Goal: Communication & Community: Answer question/provide support

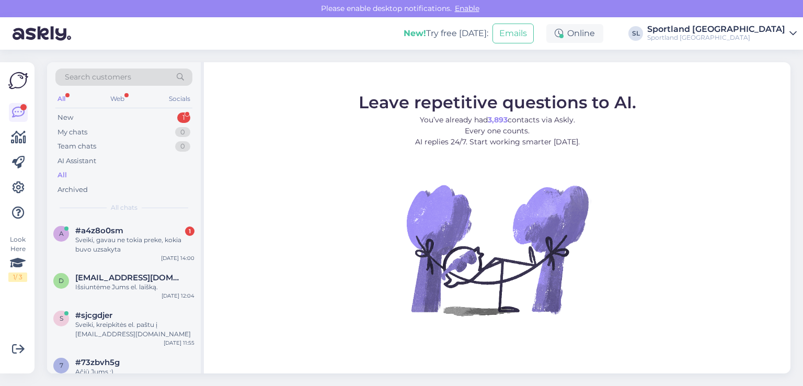
click at [119, 243] on div "Sveiki, gavau ne tokia preke, kokia buvo uzsakyta" at bounding box center [134, 244] width 119 height 19
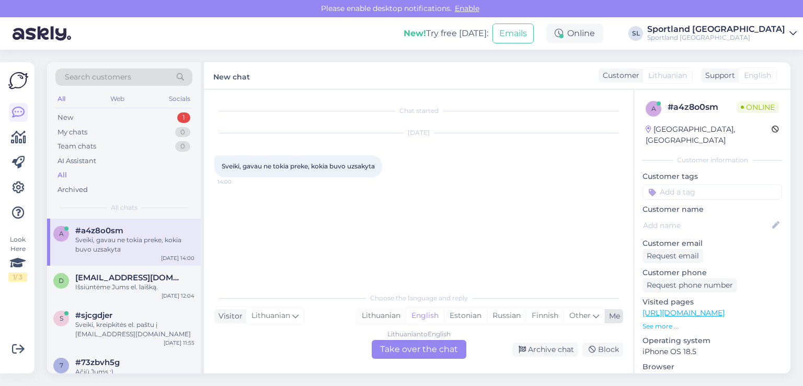
click at [396, 315] on div "Lithuanian" at bounding box center [380, 316] width 49 height 16
click at [411, 352] on div "Lithuanian to Lithuanian Take over the chat" at bounding box center [418, 349] width 95 height 19
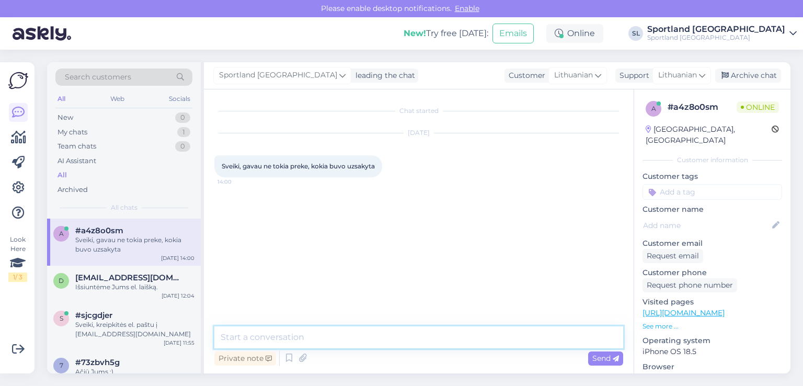
click at [364, 332] on textarea at bounding box center [418, 337] width 409 height 22
type textarea "Sveiki, maloniai prašome nurodykite užsakymo numerį"
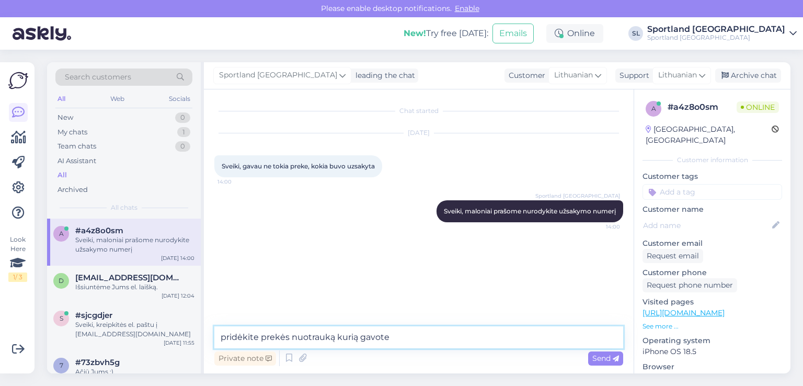
type textarea "pridėkite prekės nuotrauką kurią gavote"
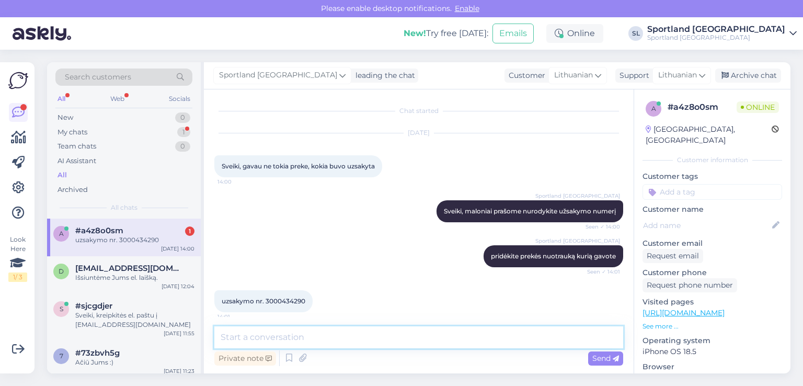
scroll to position [7, 0]
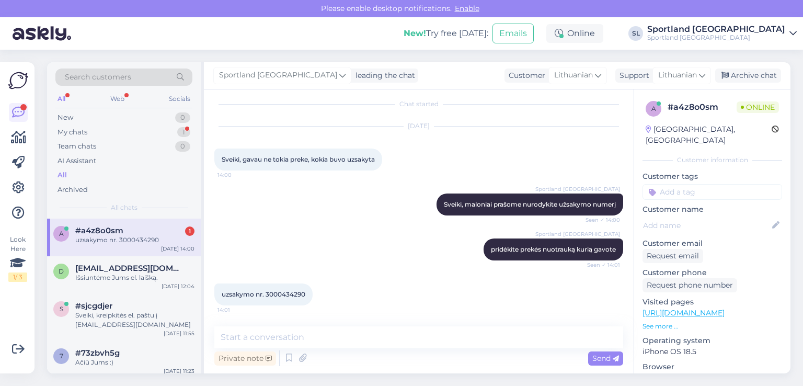
click at [281, 297] on span "uzsakymo nr. 3000434290" at bounding box center [264, 294] width 84 height 8
copy div "3000434290 14:01"
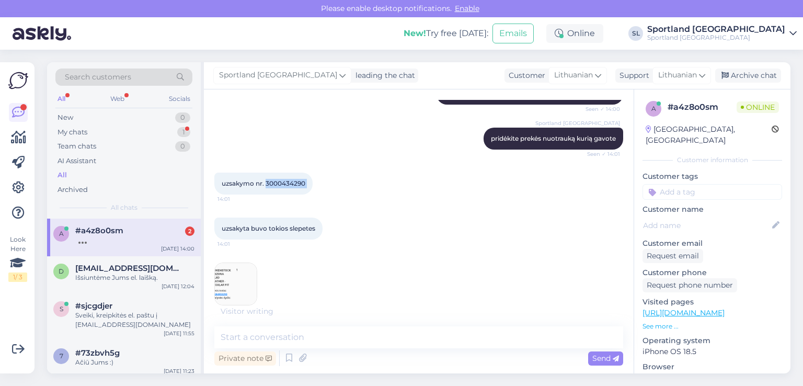
click at [222, 289] on div "Chat started Aug 28 2025 Sveiki, gavau ne tokia preke, kokia buvo uzsakyta 14:0…" at bounding box center [423, 203] width 418 height 206
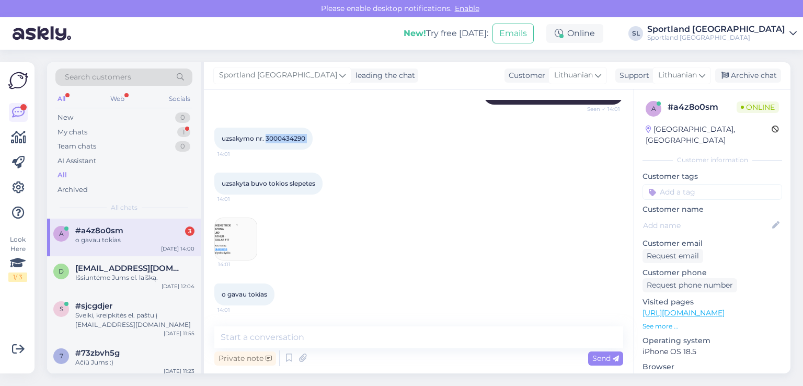
click at [234, 242] on img at bounding box center [236, 239] width 42 height 42
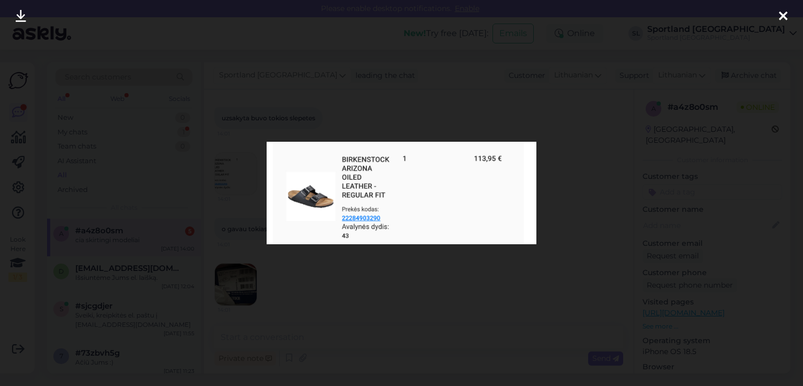
scroll to position [273, 0]
click at [781, 14] on icon at bounding box center [782, 17] width 8 height 14
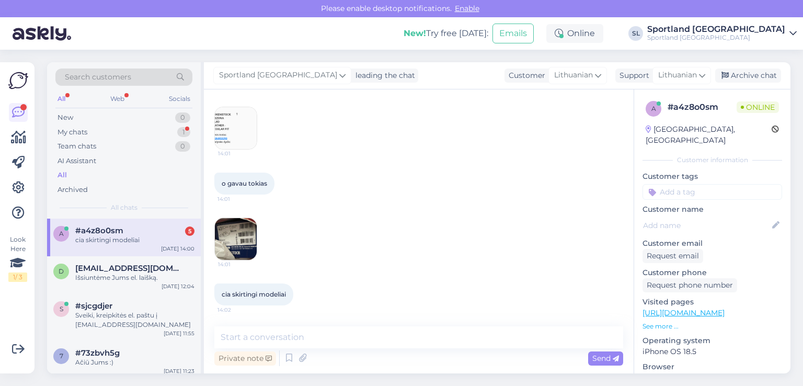
scroll to position [273, 0]
click at [248, 226] on img at bounding box center [236, 239] width 42 height 42
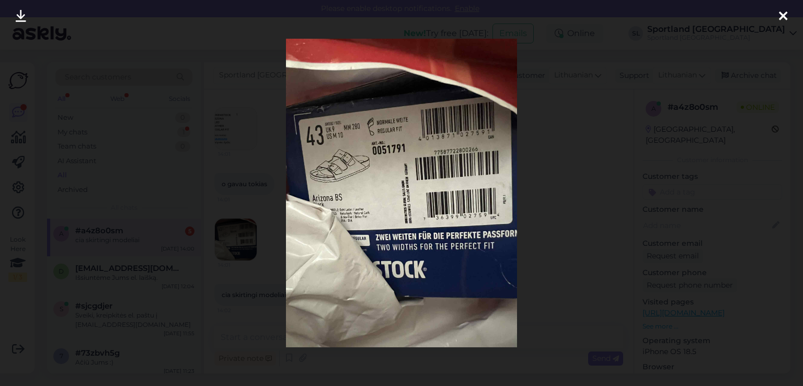
click at [782, 20] on icon at bounding box center [782, 17] width 8 height 14
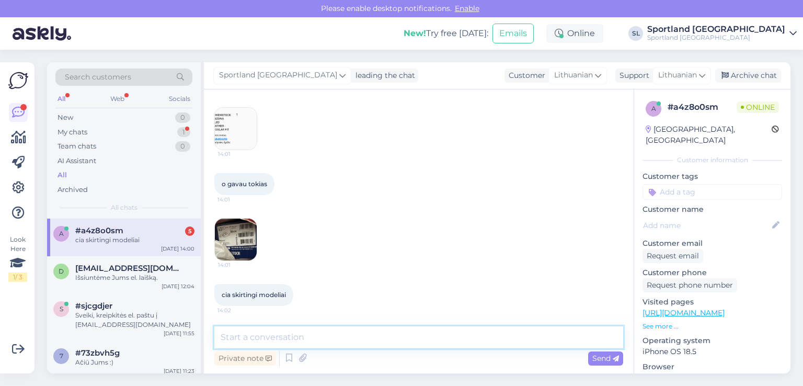
click at [318, 341] on textarea at bounding box center [418, 337] width 409 height 22
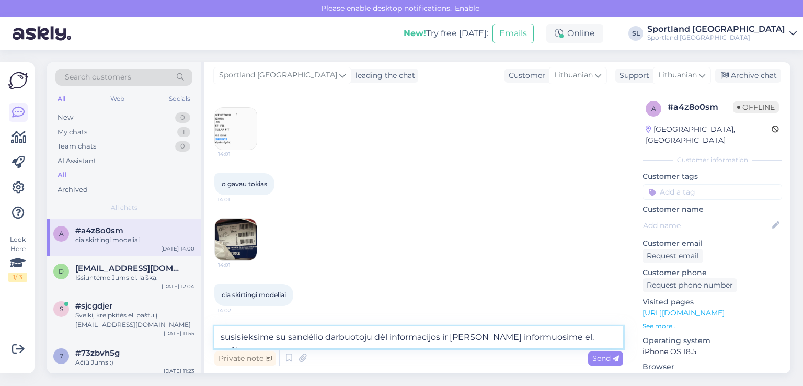
type textarea "susisieksime su sandėlio darbuotoju dėl informacijos ir Jus informuosime el. pa…"
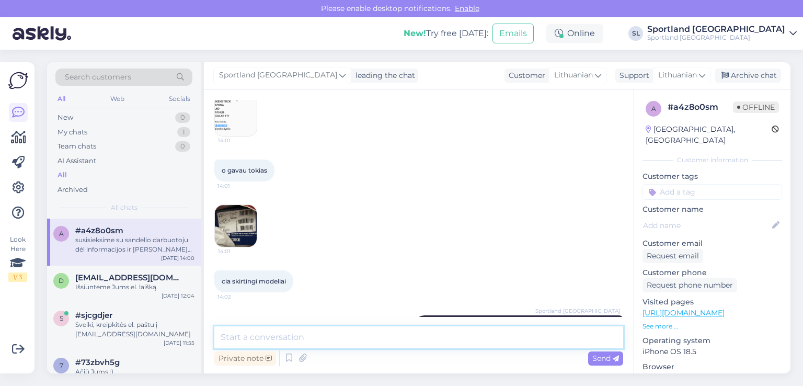
scroll to position [223, 0]
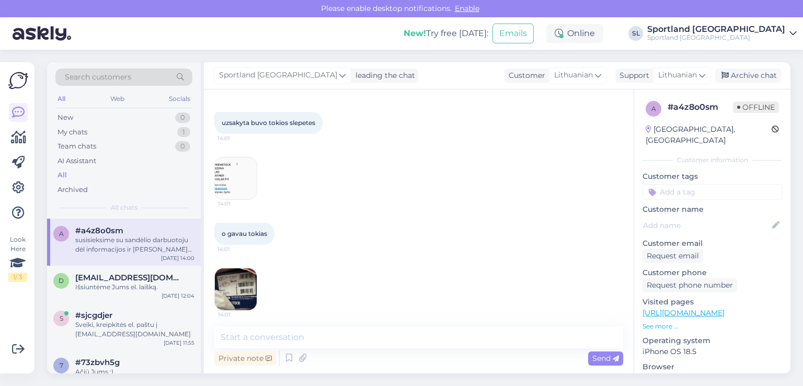
click at [220, 286] on img at bounding box center [236, 289] width 42 height 42
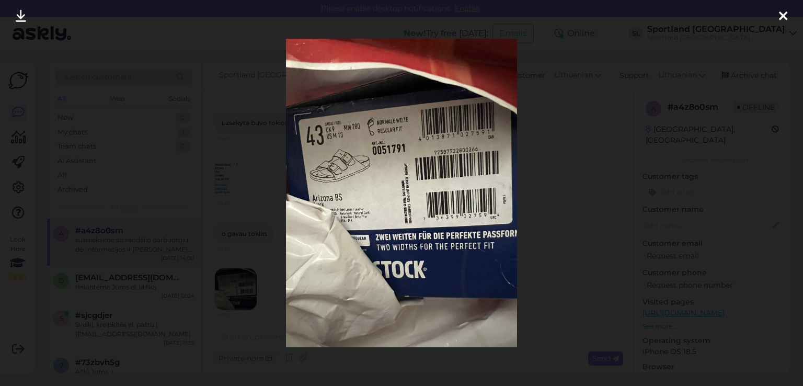
click at [18, 11] on icon at bounding box center [21, 17] width 10 height 14
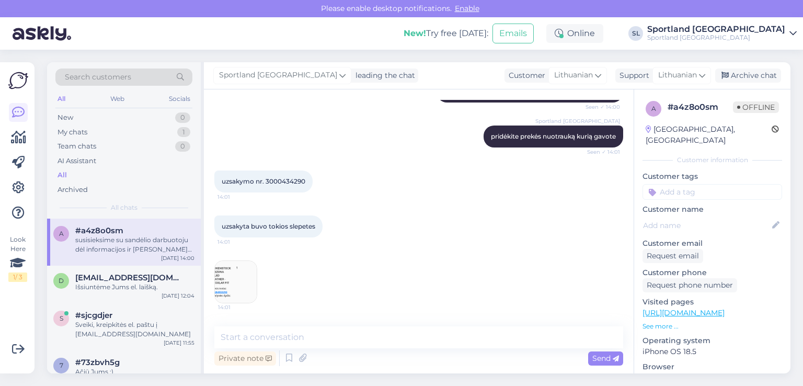
scroll to position [119, 0]
drag, startPoint x: 375, startPoint y: 262, endPoint x: 372, endPoint y: 255, distance: 7.0
click at [375, 262] on div "uzsakyta buvo tokios slepetes 14:01 14:01" at bounding box center [418, 260] width 409 height 111
click at [296, 181] on span "uzsakymo nr. 3000434290" at bounding box center [264, 182] width 84 height 8
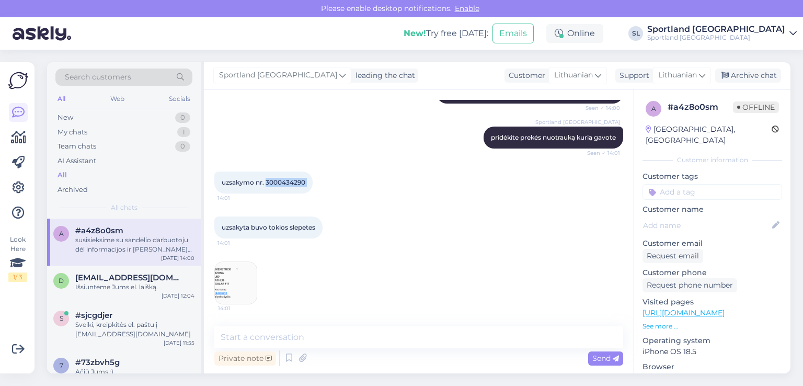
copy div "3000434290 14:01"
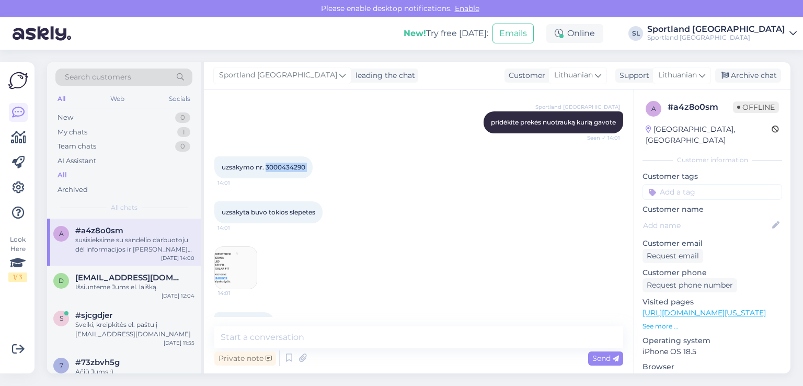
scroll to position [66, 0]
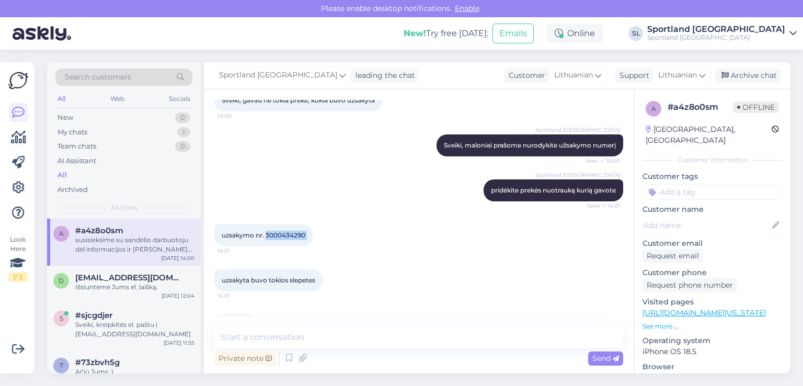
click at [291, 233] on span "uzsakymo nr. 3000434290" at bounding box center [264, 235] width 84 height 8
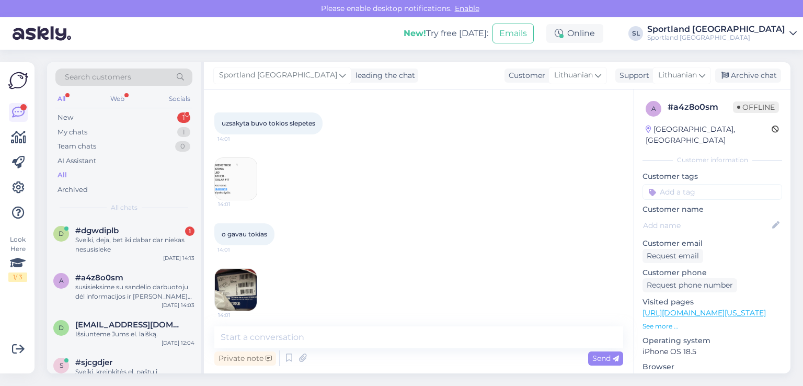
scroll to position [327, 0]
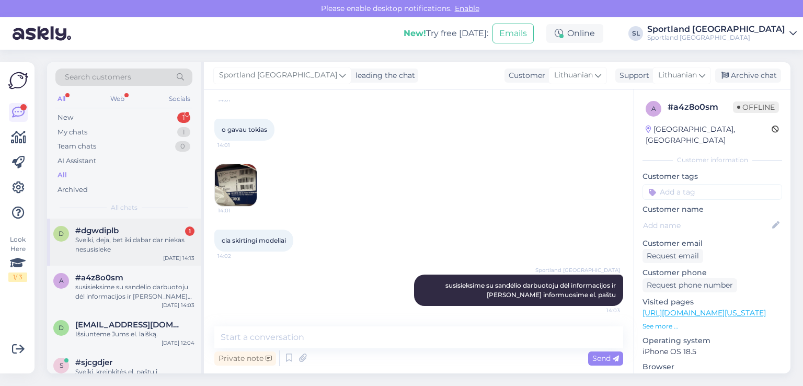
click at [147, 222] on div "d #dgwdiplb 1 Sveiki, deja, bet iki dabar dar niekas nesusisieke Aug 28 14:13" at bounding box center [124, 241] width 154 height 47
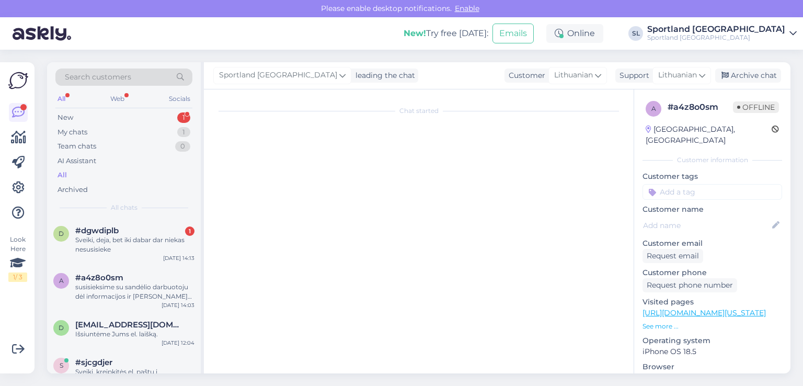
scroll to position [640, 0]
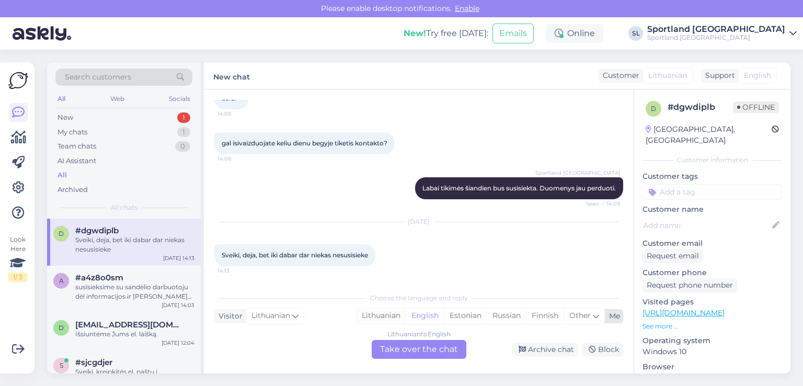
click at [391, 309] on div "Lithuanian" at bounding box center [380, 316] width 49 height 16
click at [405, 346] on div "Lithuanian to Lithuanian Take over the chat" at bounding box center [418, 349] width 95 height 19
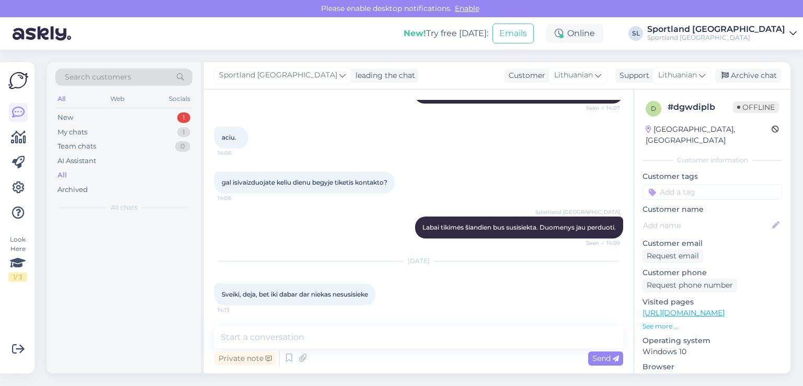
scroll to position [600, 0]
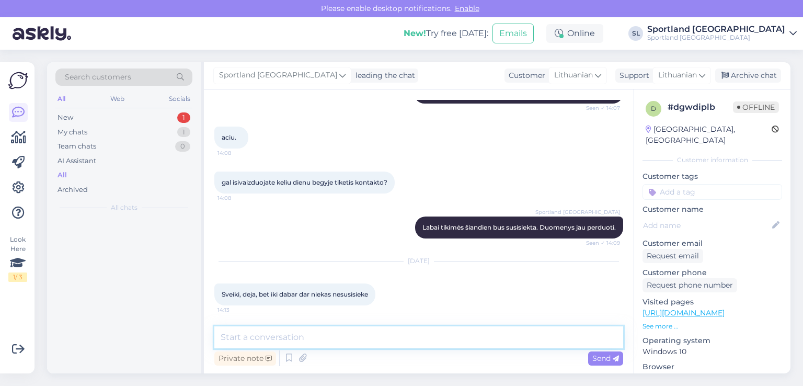
click at [387, 340] on textarea at bounding box center [418, 337] width 409 height 22
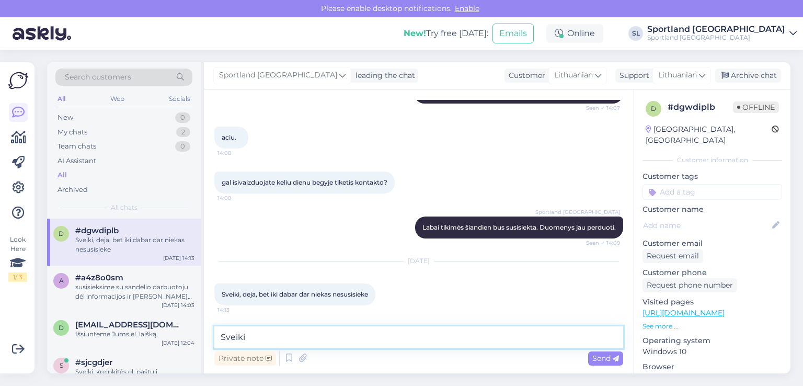
type textarea "Sveiki"
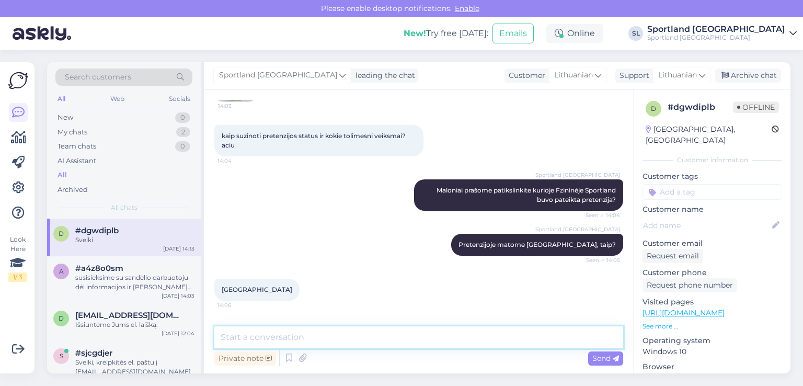
scroll to position [175, 0]
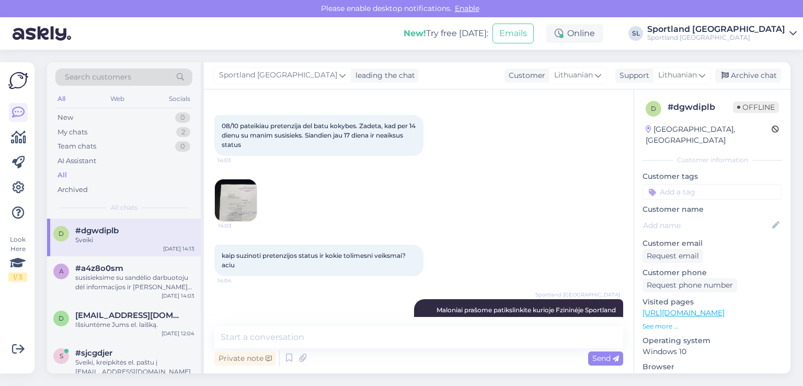
click at [241, 198] on img at bounding box center [236, 200] width 42 height 42
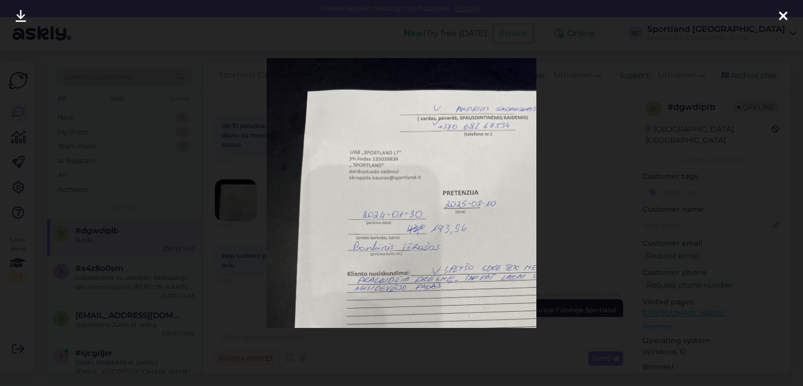
click at [786, 19] on icon at bounding box center [782, 17] width 8 height 14
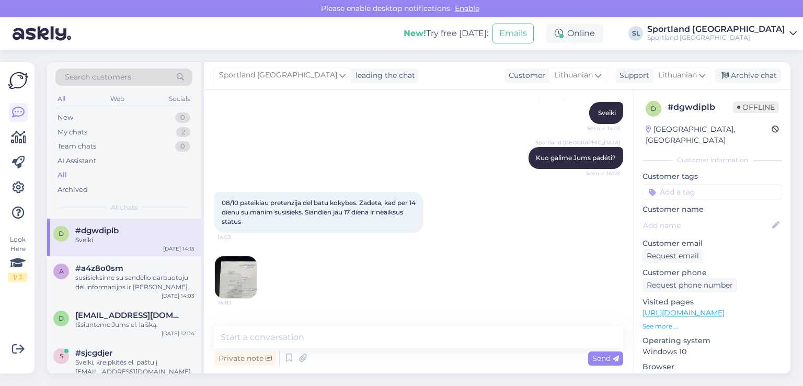
scroll to position [123, 0]
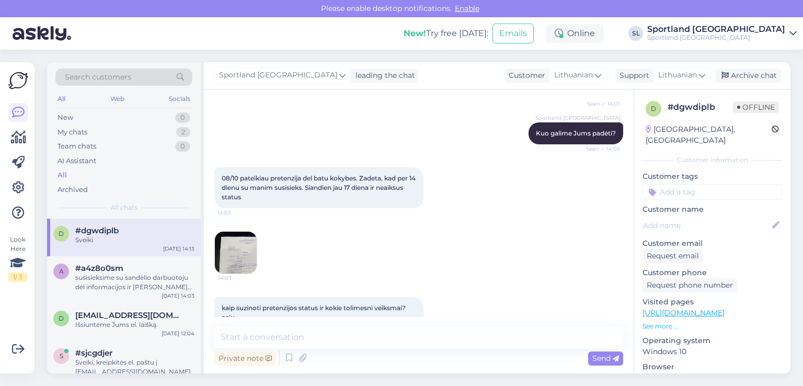
click at [241, 260] on img at bounding box center [236, 252] width 42 height 42
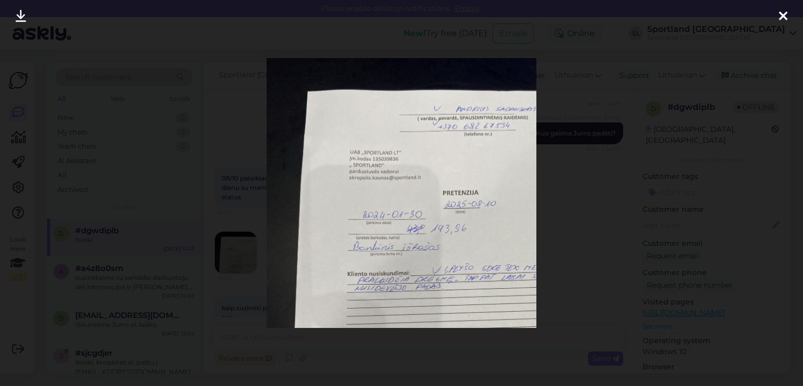
click at [777, 10] on div at bounding box center [782, 16] width 21 height 33
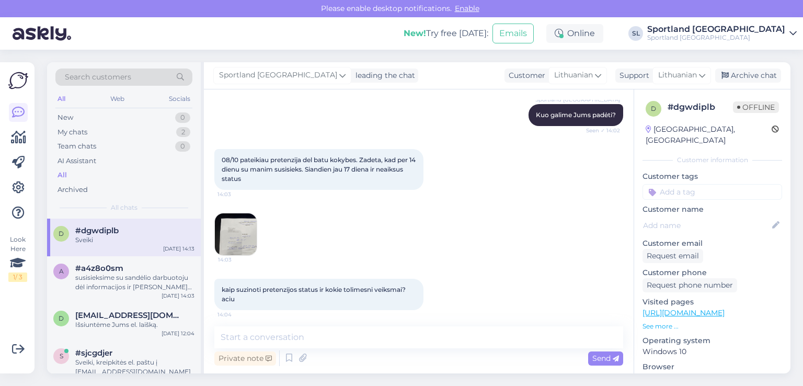
scroll to position [157, 0]
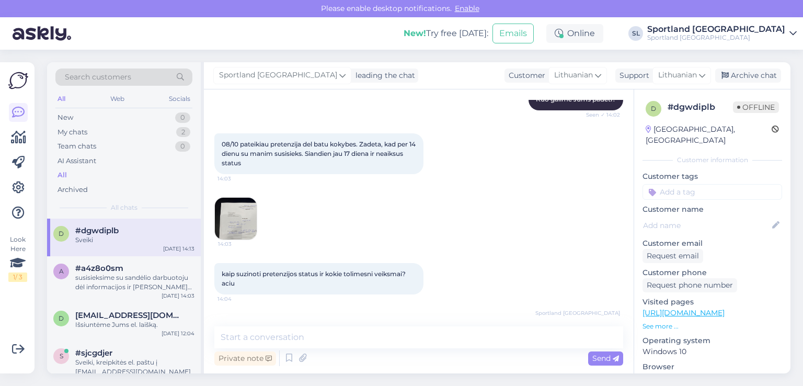
click at [228, 229] on img at bounding box center [236, 218] width 42 height 42
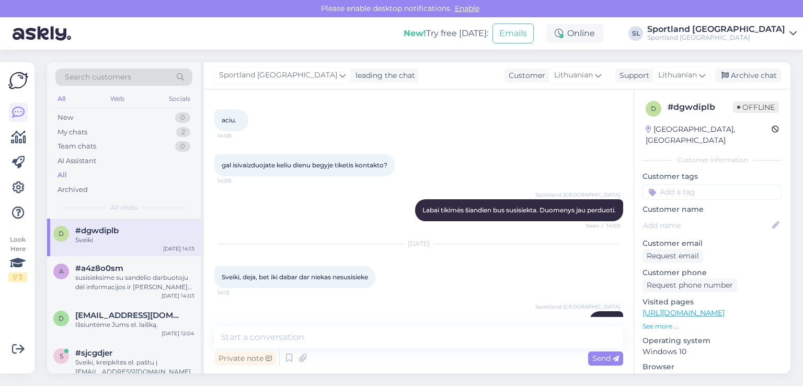
scroll to position [645, 0]
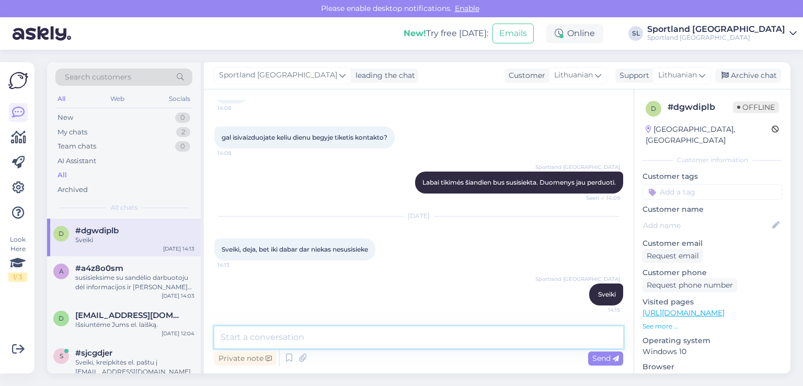
click at [412, 329] on textarea at bounding box center [418, 337] width 409 height 22
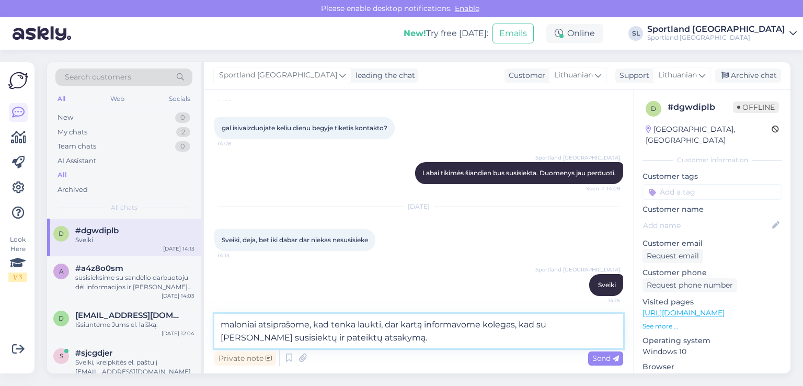
type textarea "maloniai atsiprašome, kad tenka laukti, dar kartą informavome kolegas, kad su […"
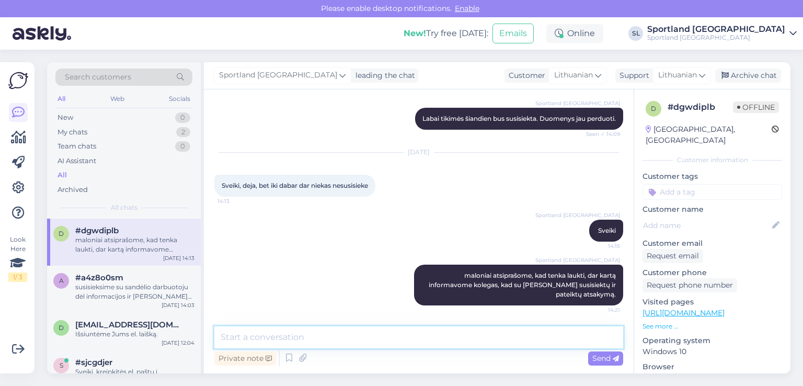
scroll to position [708, 0]
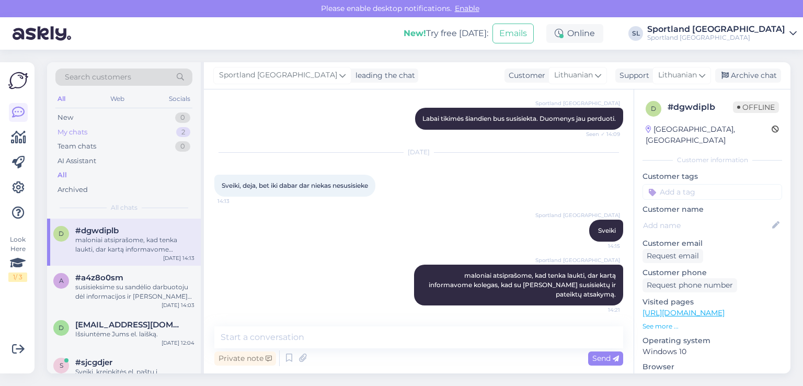
click at [97, 134] on div "My chats 2" at bounding box center [123, 132] width 137 height 15
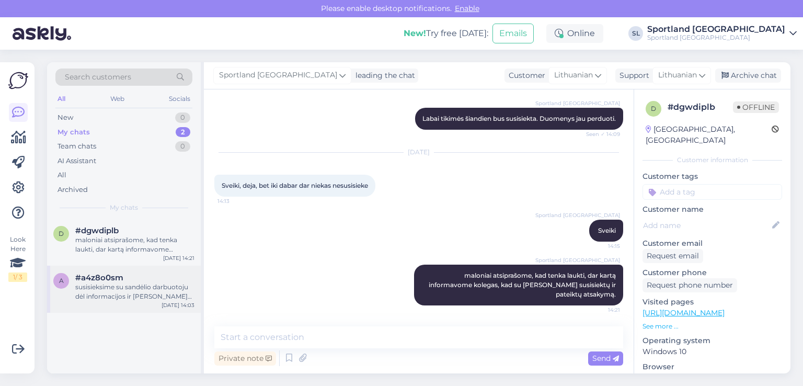
click at [123, 272] on div "a #a4z8o0sm susisieksime su sandėlio darbuotoju dėl informacijos ir Jus informu…" at bounding box center [124, 288] width 154 height 47
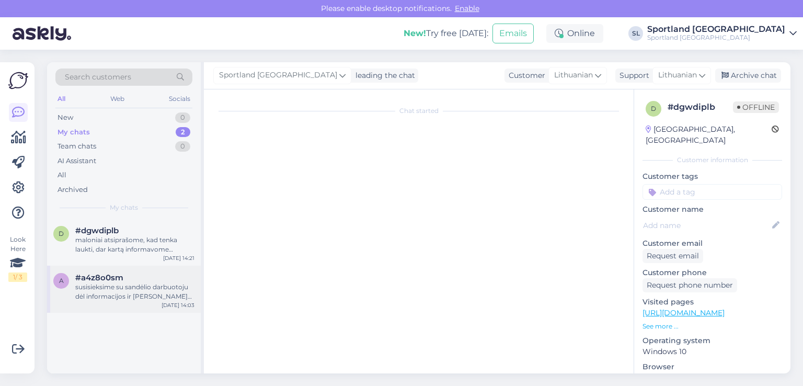
scroll to position [328, 0]
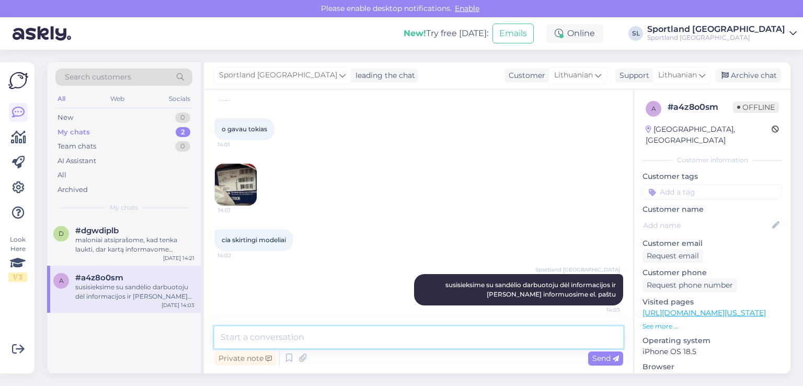
click at [391, 345] on textarea at bounding box center [418, 337] width 409 height 22
type textarea "parašėme Jums el. laišką."
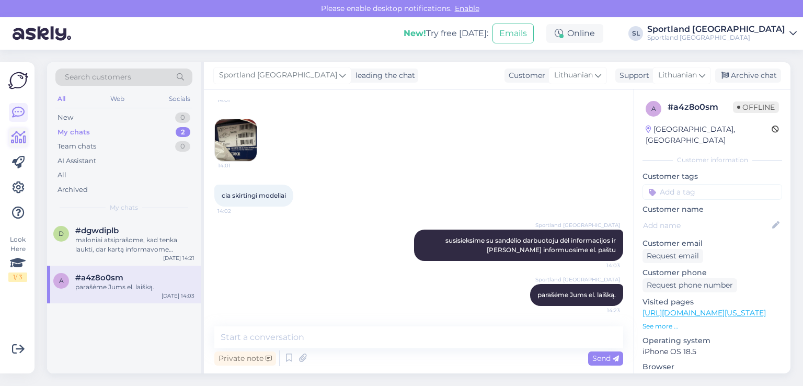
click at [15, 136] on icon at bounding box center [18, 137] width 15 height 13
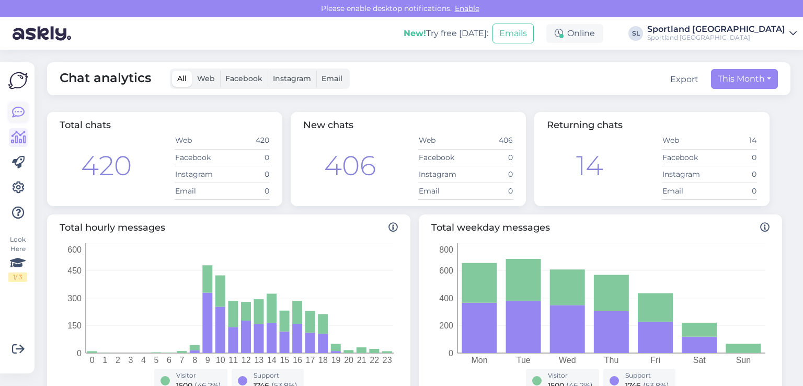
click at [14, 107] on icon at bounding box center [18, 112] width 13 height 13
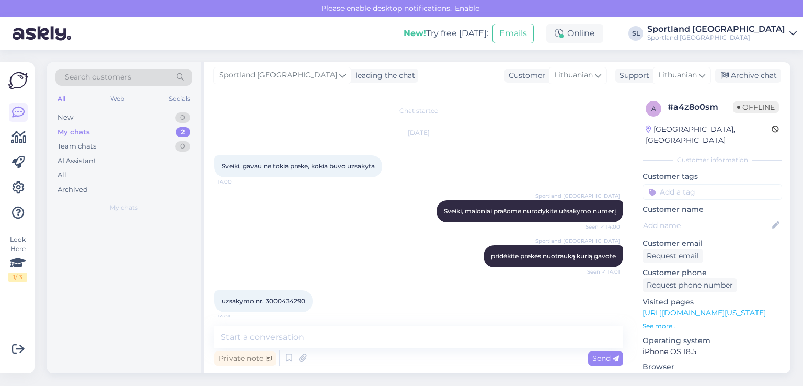
scroll to position [372, 0]
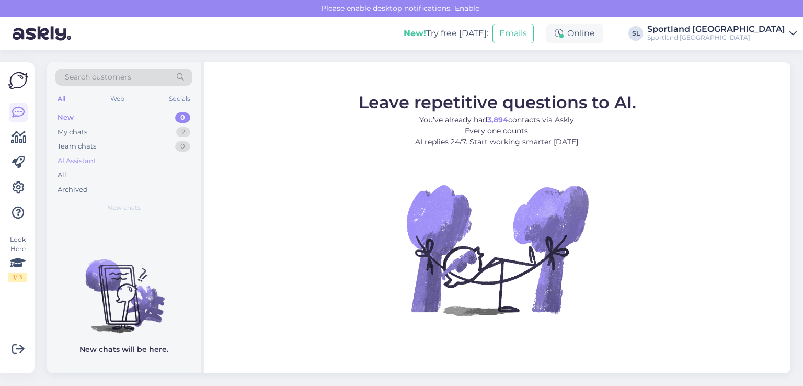
click at [74, 167] on div "AI Assistant" at bounding box center [123, 161] width 137 height 15
click at [77, 131] on div "My chats" at bounding box center [72, 132] width 30 height 10
click at [85, 173] on div "All" at bounding box center [123, 175] width 137 height 15
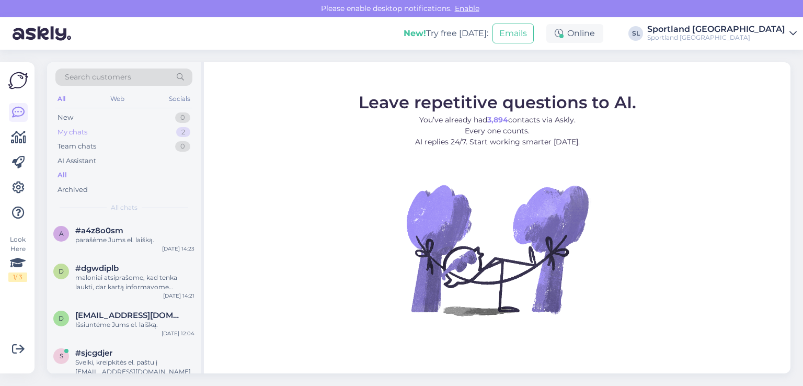
click at [120, 128] on div "My chats 2" at bounding box center [123, 132] width 137 height 15
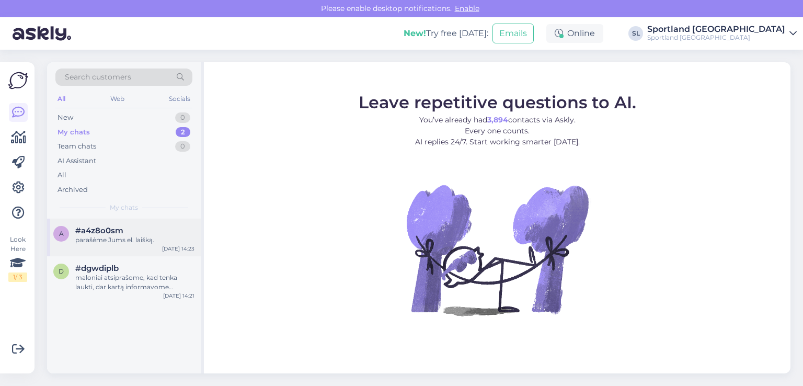
click at [138, 242] on div "parašėme Jums el. laišką." at bounding box center [134, 239] width 119 height 9
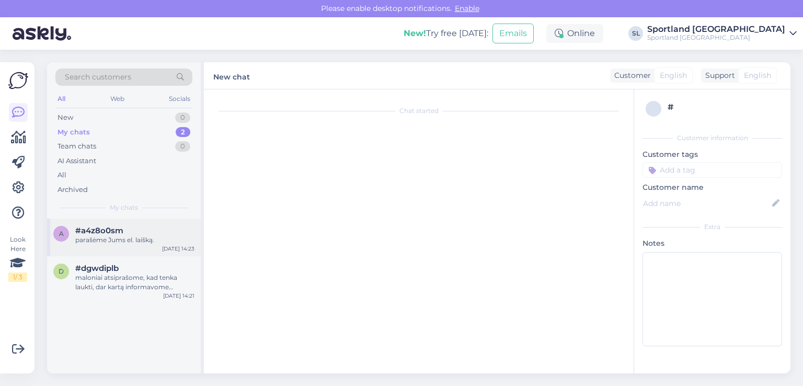
scroll to position [372, 0]
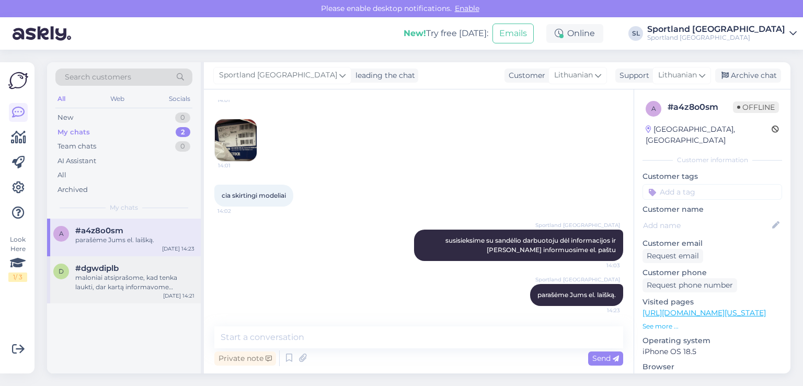
click at [137, 274] on div "maloniai atsiprašome, kad tenka laukti, dar kartą informavome kolegas, kad su […" at bounding box center [134, 282] width 119 height 19
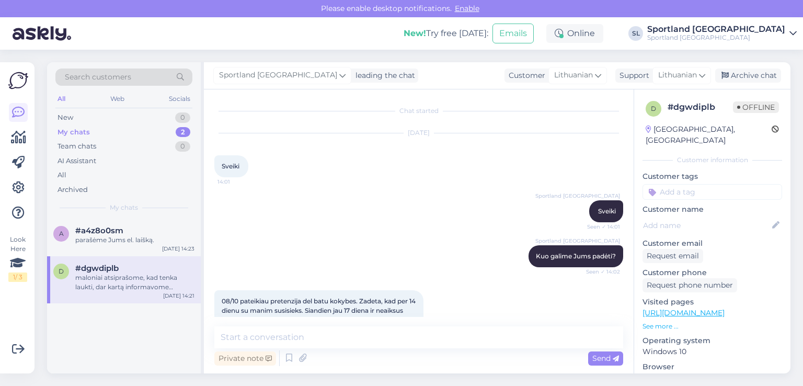
scroll to position [709, 0]
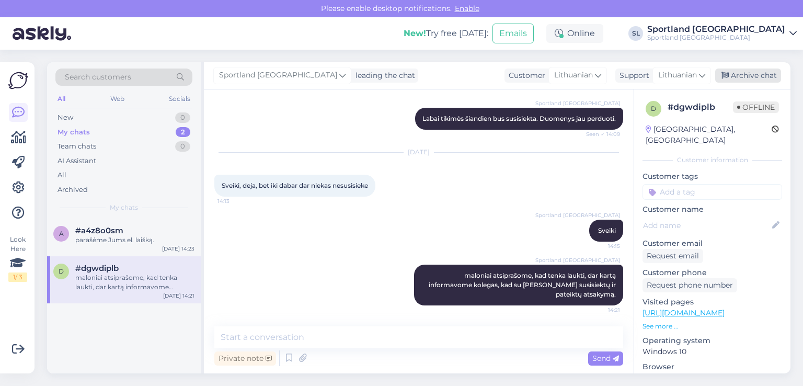
click at [749, 73] on div "Archive chat" at bounding box center [748, 75] width 66 height 14
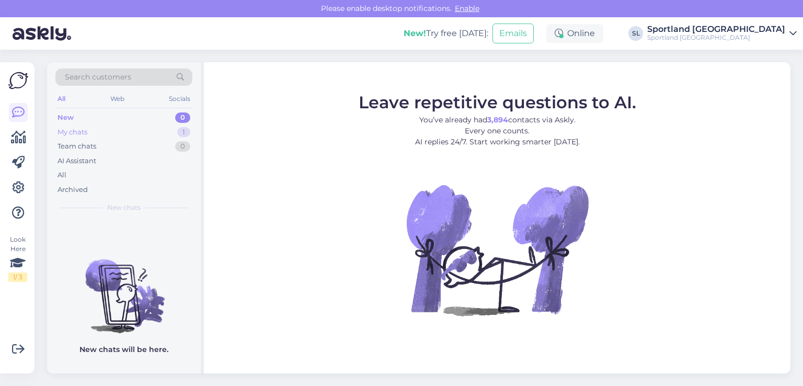
click at [114, 131] on div "My chats 1" at bounding box center [123, 132] width 137 height 15
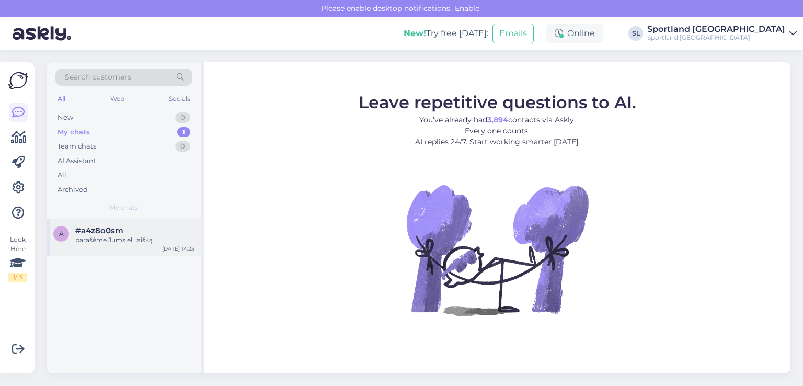
click at [101, 218] on div "a #a4z8o0sm parašėme Jums el. laišką. Aug 28 14:23" at bounding box center [124, 237] width 154 height 38
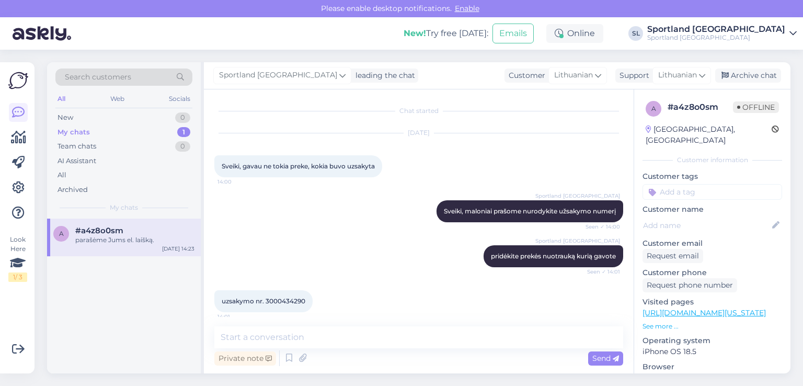
scroll to position [372, 0]
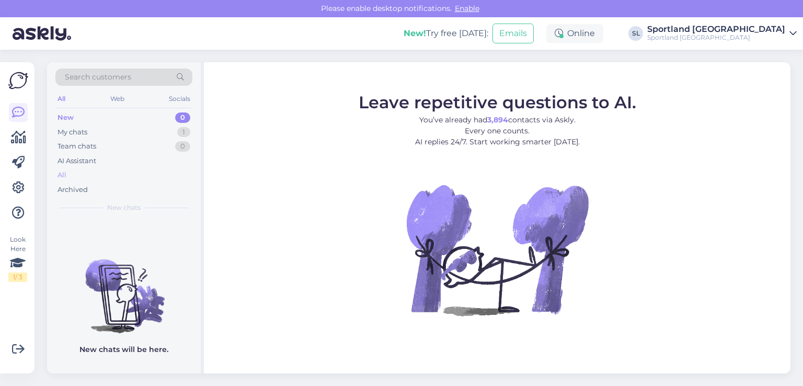
click at [77, 178] on div "All" at bounding box center [123, 175] width 137 height 15
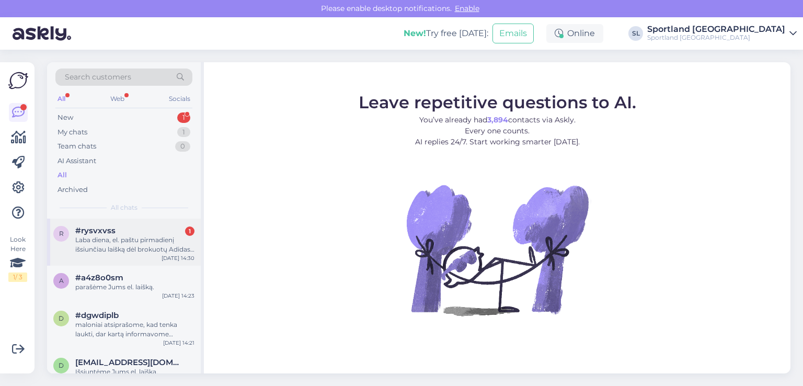
click at [98, 233] on span "#rysvxvss" at bounding box center [95, 230] width 40 height 9
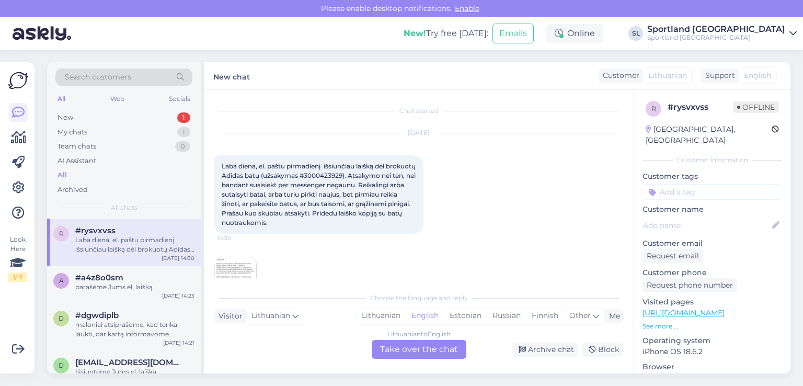
scroll to position [22, 0]
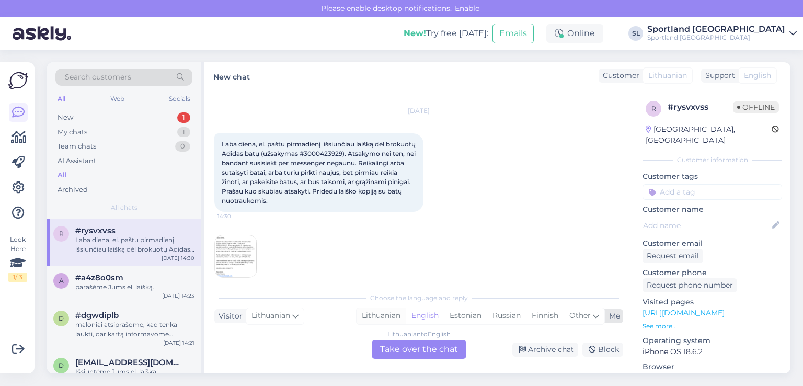
click at [377, 309] on div "Lithuanian" at bounding box center [380, 316] width 49 height 16
click at [398, 350] on div "Lithuanian to Lithuanian Take over the chat" at bounding box center [418, 349] width 95 height 19
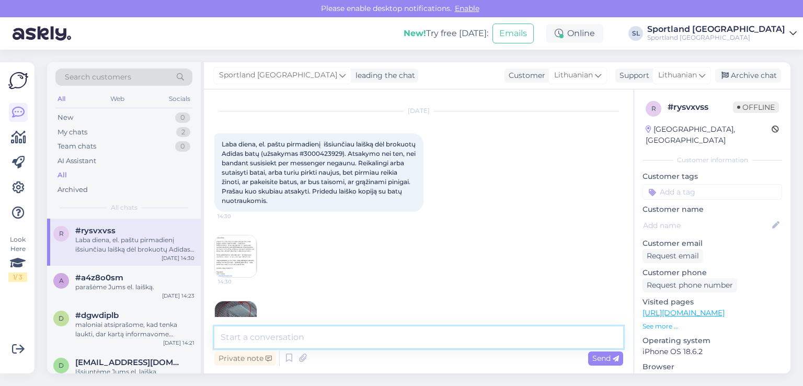
click at [372, 339] on textarea at bounding box center [418, 337] width 409 height 22
type textarea "Sveiki"
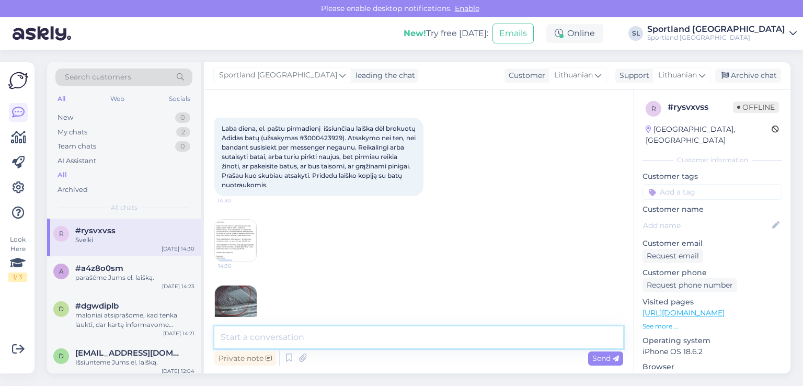
scroll to position [27, 0]
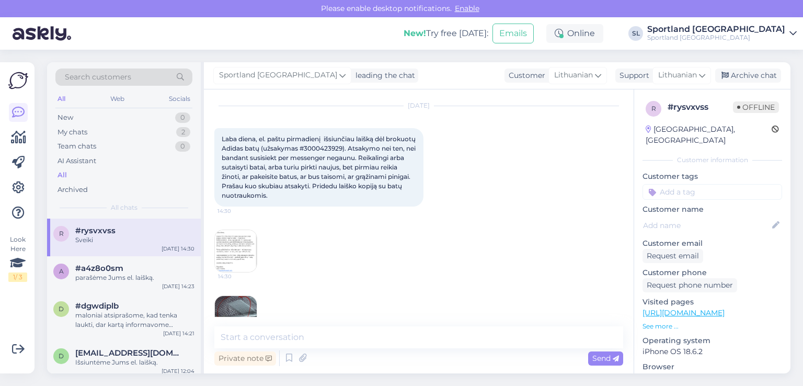
click at [360, 151] on span "Laba diena, el. paštu pirmadienį išsiunčiau laišką dėl brokuotų Adidas batų (už…" at bounding box center [319, 167] width 195 height 64
copy span "3000423929"
click at [243, 241] on img at bounding box center [236, 251] width 42 height 42
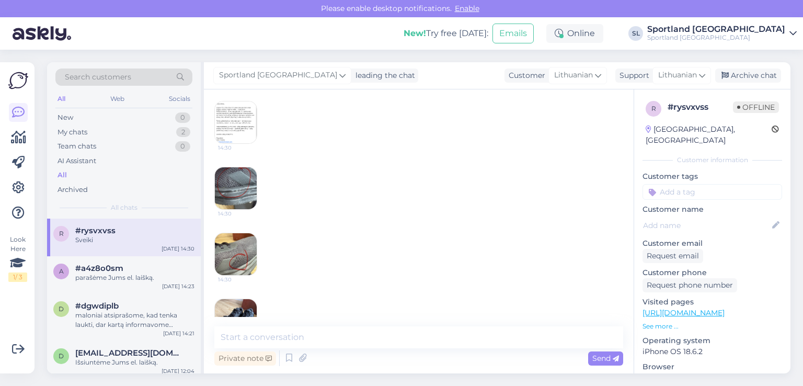
scroll to position [236, 0]
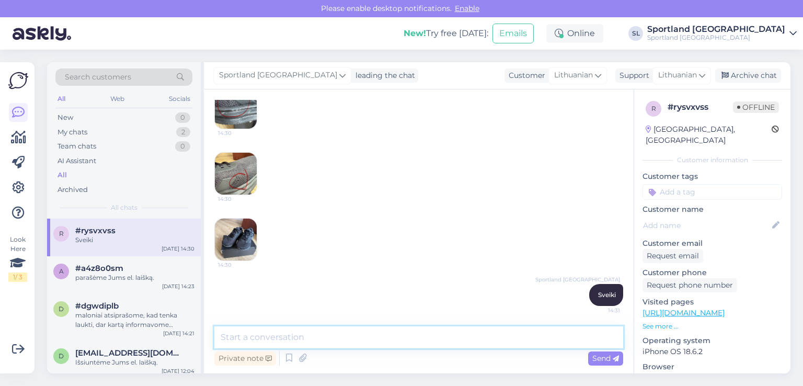
click at [414, 339] on textarea at bounding box center [418, 337] width 409 height 22
type textarea "S"
type textarea "a"
type textarea "maloniai atsiprašome, infromaciją Jums pateiksime el. paštu"
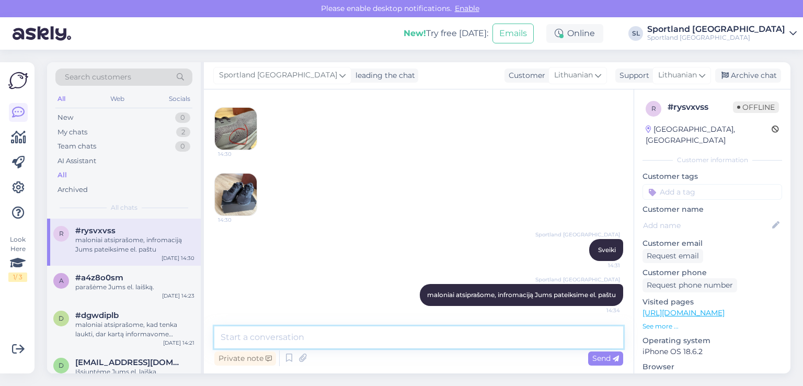
scroll to position [281, 0]
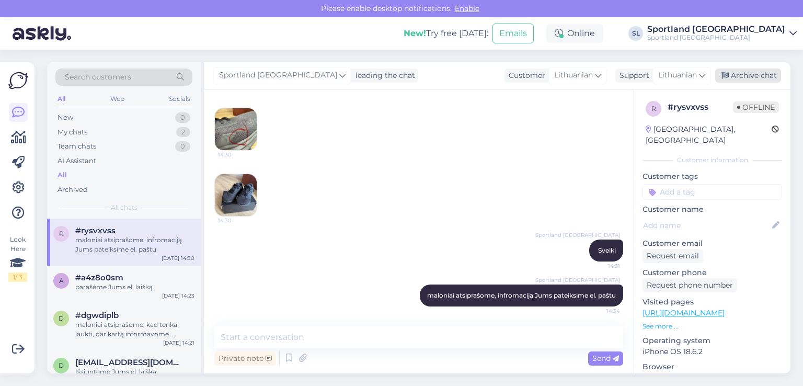
click at [762, 76] on div "Archive chat" at bounding box center [748, 75] width 66 height 14
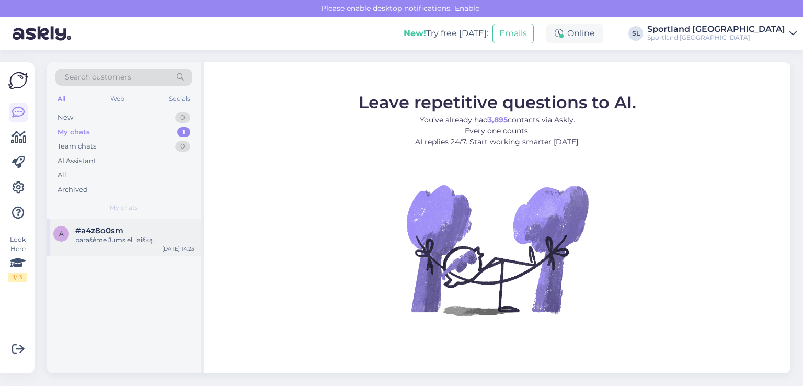
click at [96, 233] on span "#a4z8o0sm" at bounding box center [99, 230] width 48 height 9
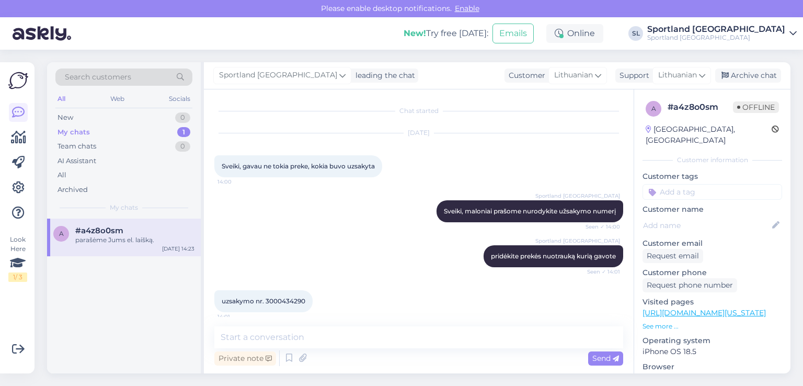
scroll to position [372, 0]
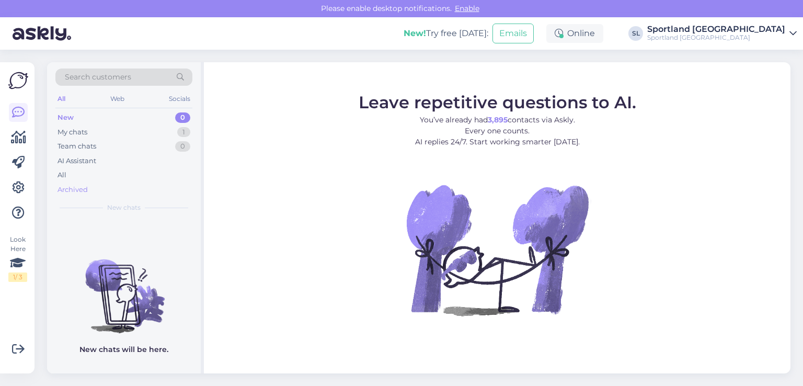
click at [102, 184] on div "Archived" at bounding box center [123, 189] width 137 height 15
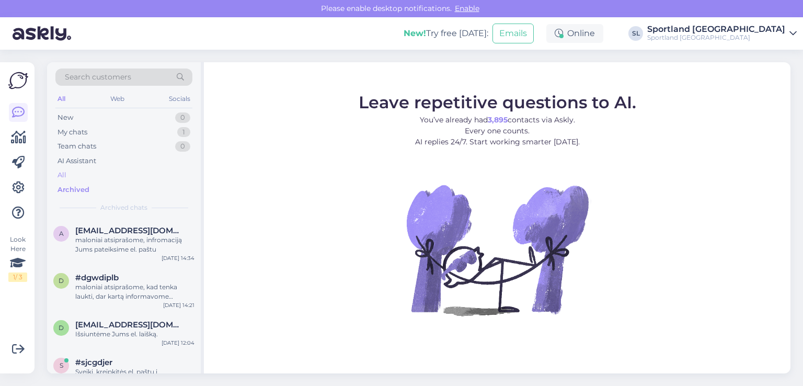
click at [98, 169] on div "All" at bounding box center [123, 175] width 137 height 15
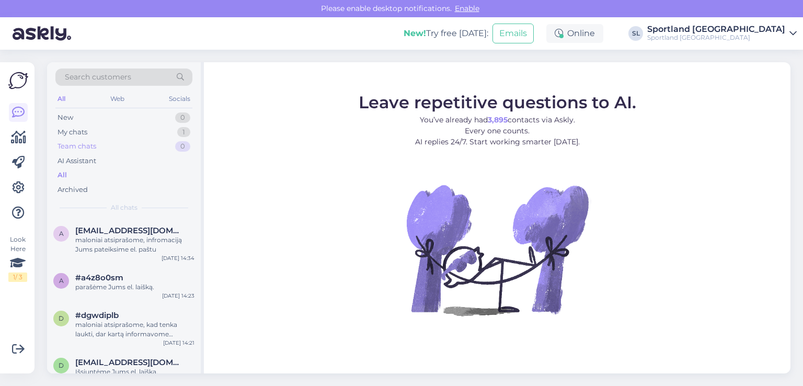
click at [99, 145] on div "Team chats 0" at bounding box center [123, 146] width 137 height 15
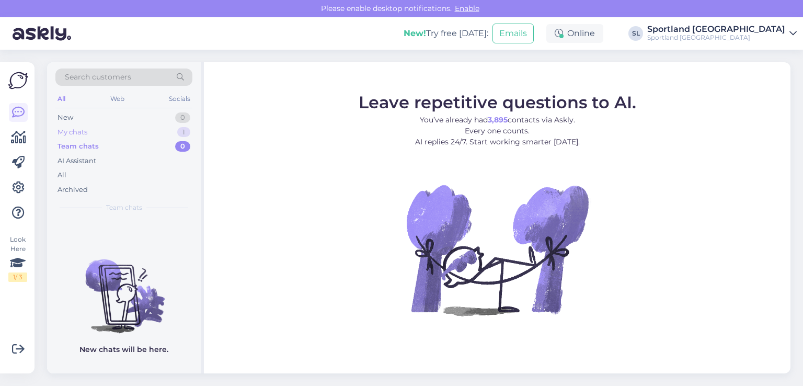
click at [96, 132] on div "My chats 1" at bounding box center [123, 132] width 137 height 15
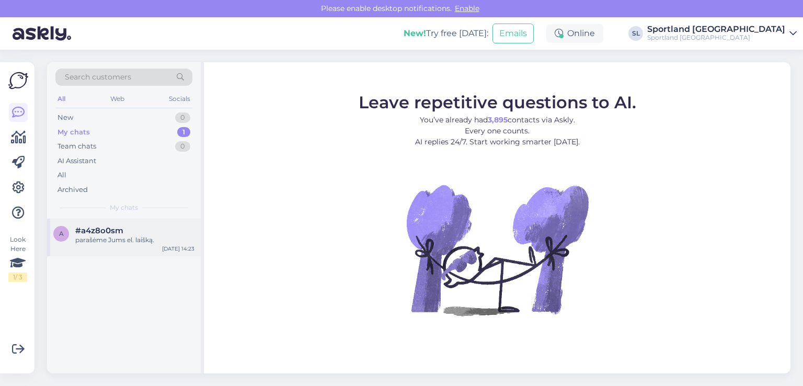
click at [119, 229] on span "#a4z8o0sm" at bounding box center [99, 230] width 48 height 9
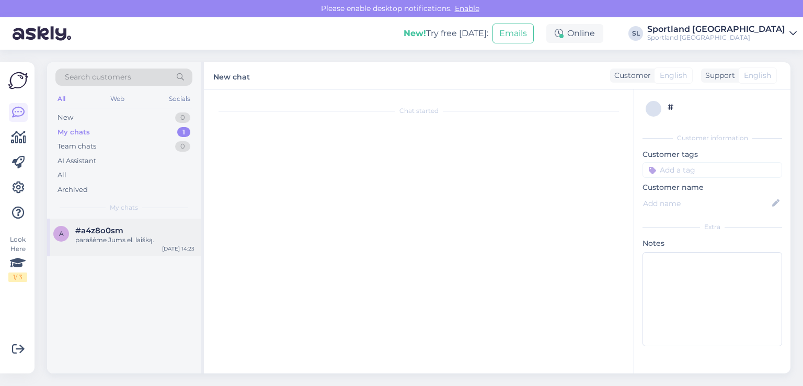
scroll to position [372, 0]
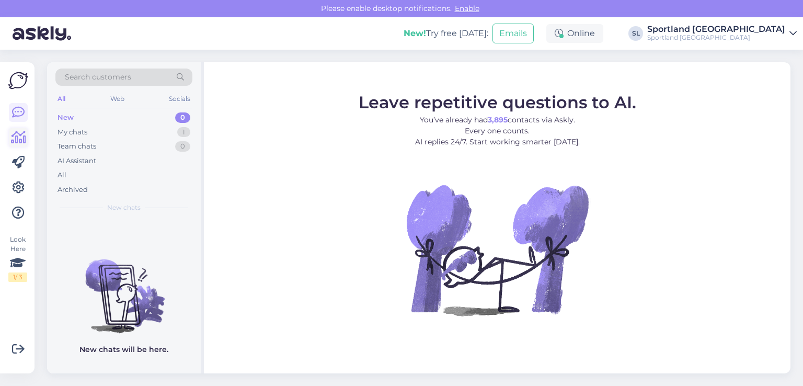
click at [22, 133] on icon at bounding box center [18, 137] width 15 height 13
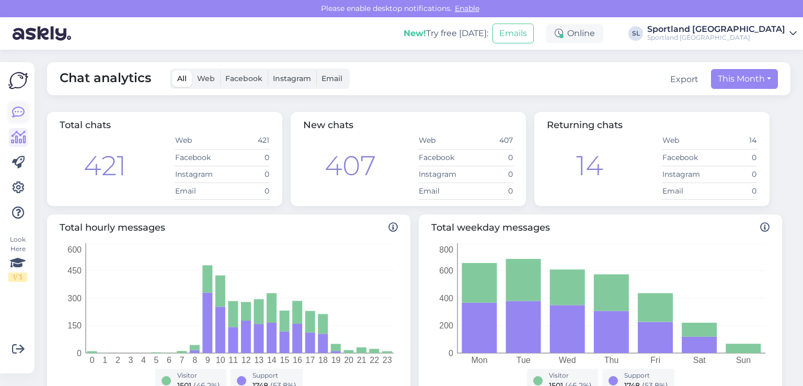
click at [17, 109] on icon at bounding box center [18, 112] width 13 height 13
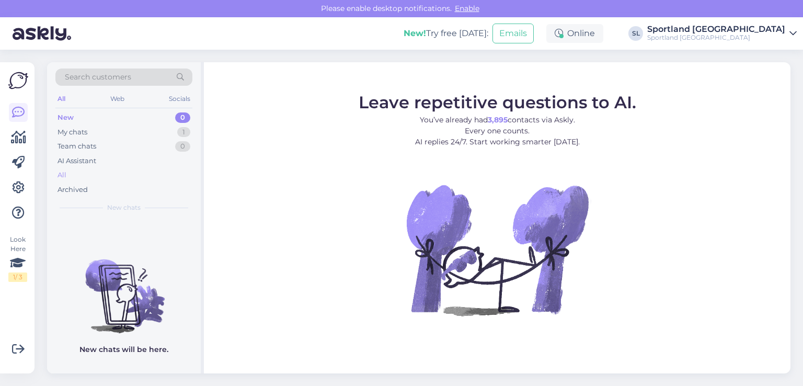
click at [95, 175] on div "All" at bounding box center [123, 175] width 137 height 15
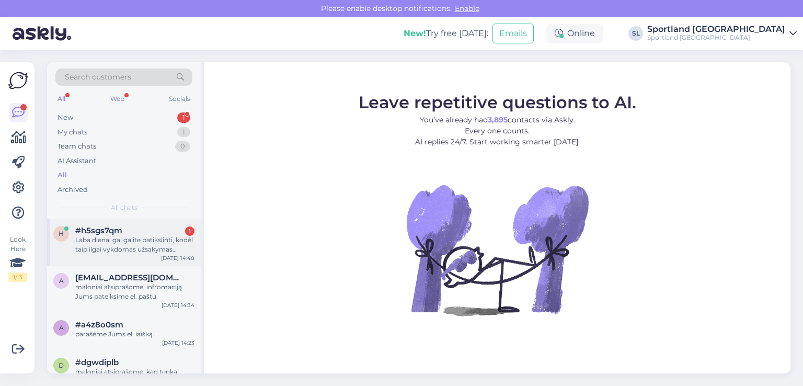
click at [139, 220] on div "h #h5sgs7qm 1 Laba diena, gal galite patikslinti, kodėl taip ilgai vykdomas užs…" at bounding box center [124, 241] width 154 height 47
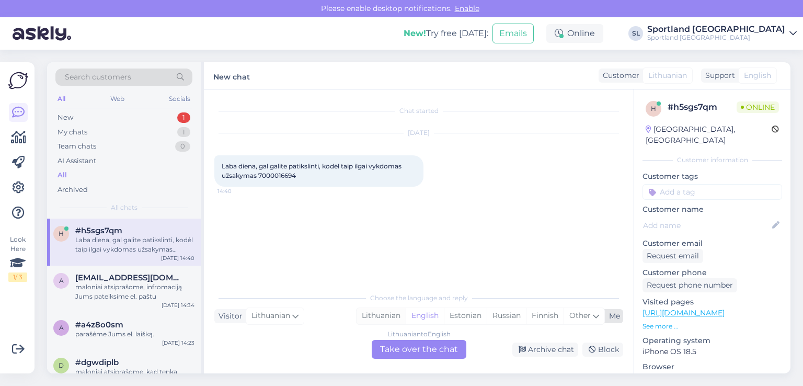
click at [382, 315] on div "Lithuanian" at bounding box center [380, 316] width 49 height 16
click at [403, 341] on div "Lithuanian to Lithuanian Take over the chat" at bounding box center [418, 349] width 95 height 19
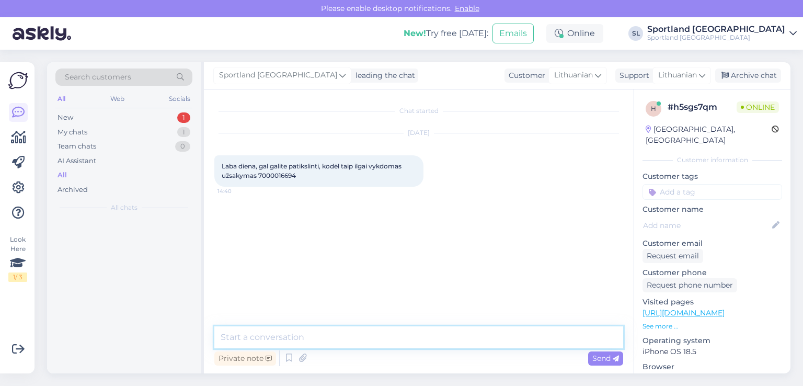
click at [382, 333] on textarea at bounding box center [418, 337] width 409 height 22
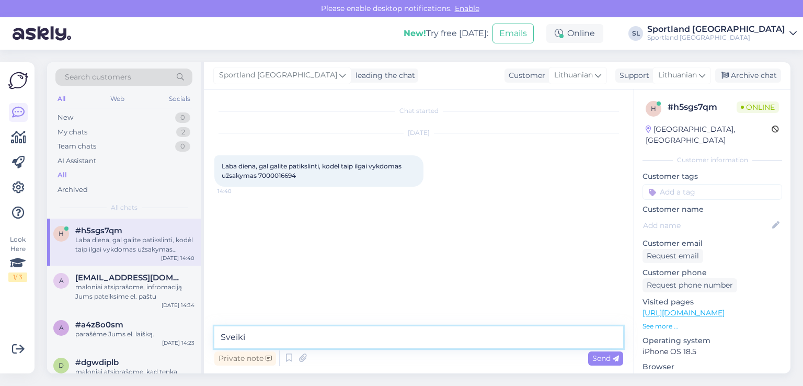
type textarea "Sveiki"
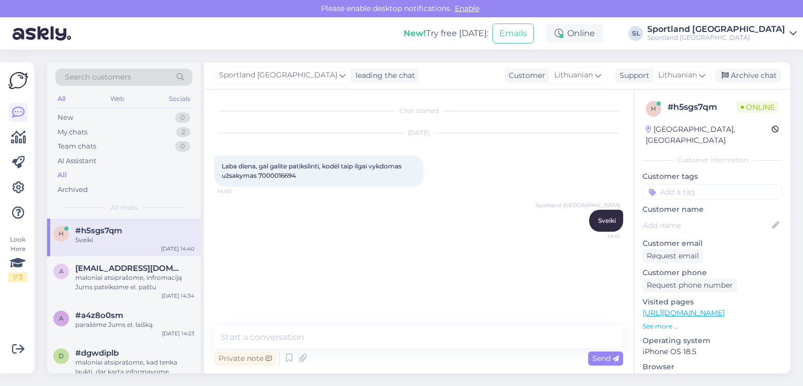
click at [263, 174] on span "Laba diena, gal galite patikslinti, kodėl taip ilgai vykdomas užsakymas 7000016…" at bounding box center [312, 170] width 181 height 17
copy div "7000016694 14:40"
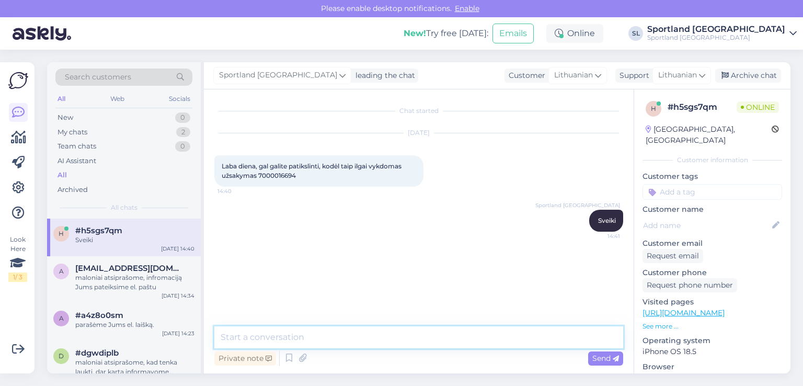
click at [320, 327] on textarea at bounding box center [418, 337] width 409 height 22
paste textarea "Outlet Pilaitė, [GEOGRAPHIC_DATA]"
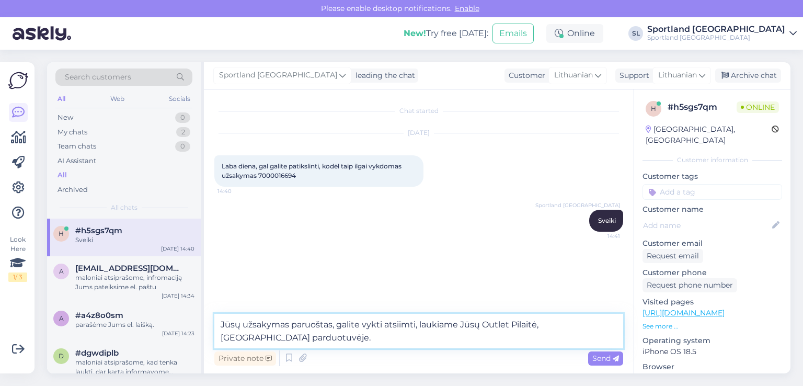
type textarea "Jūsų užsakymas paruoštas, galite vykti atsiimti, laukiame Jūsų Outlet Pilaitė, …"
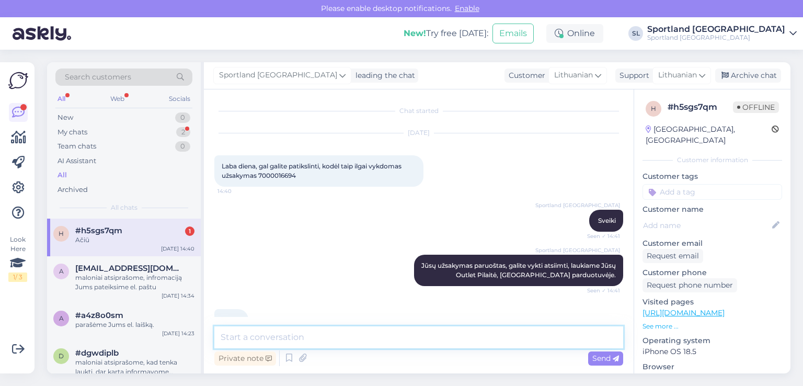
scroll to position [26, 0]
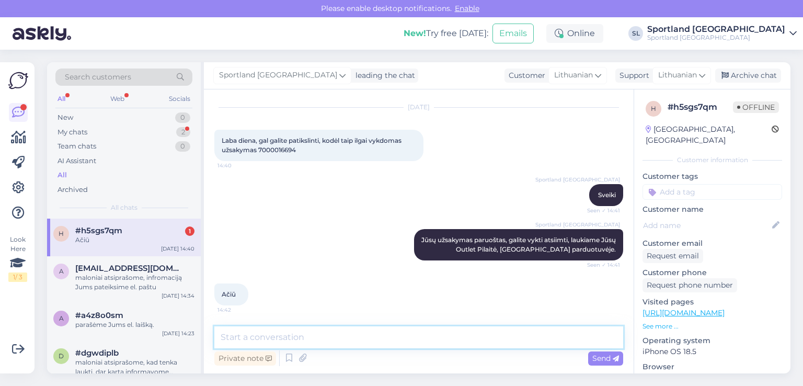
click at [342, 338] on textarea at bounding box center [418, 337] width 409 height 22
type textarea "Geros Jums dienos :)"
